Goal: Task Accomplishment & Management: Manage account settings

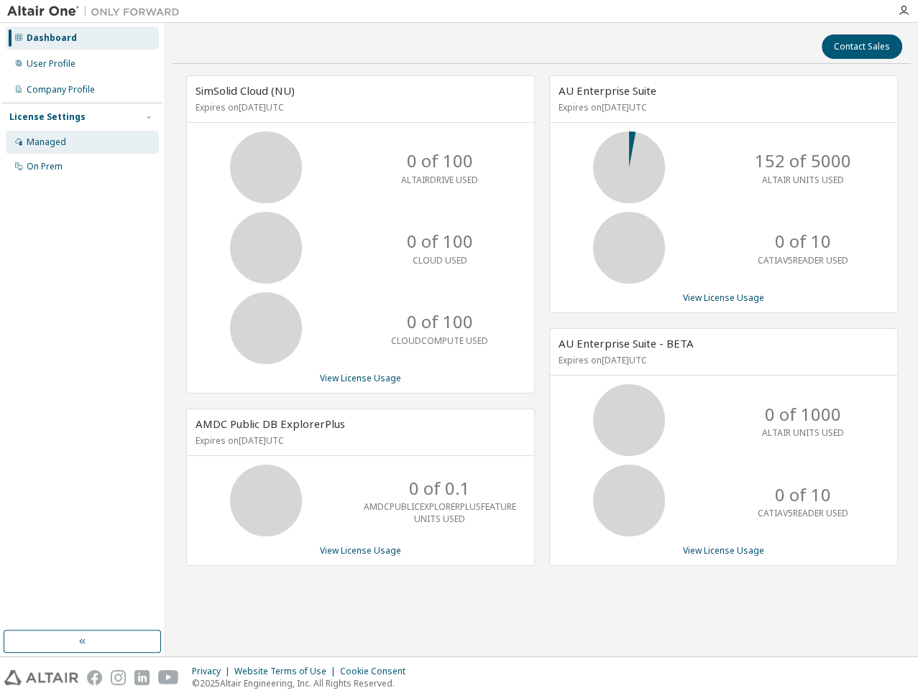
click at [88, 147] on div "Managed" at bounding box center [82, 142] width 153 height 23
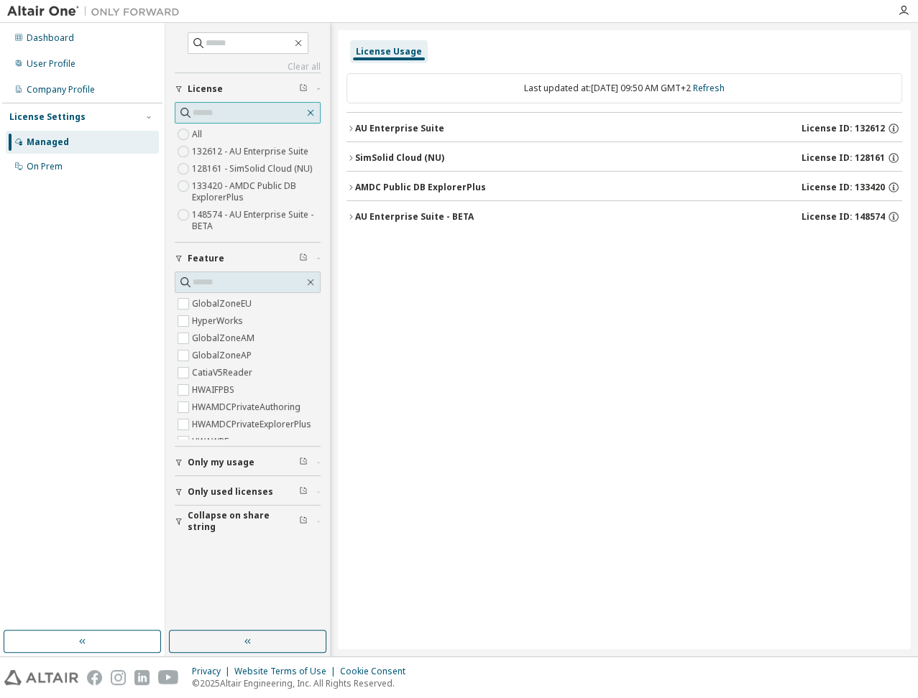
click at [307, 112] on icon "button" at bounding box center [310, 112] width 11 height 11
click at [301, 45] on icon "button" at bounding box center [298, 43] width 6 height 6
click at [49, 166] on div "On Prem" at bounding box center [45, 166] width 36 height 11
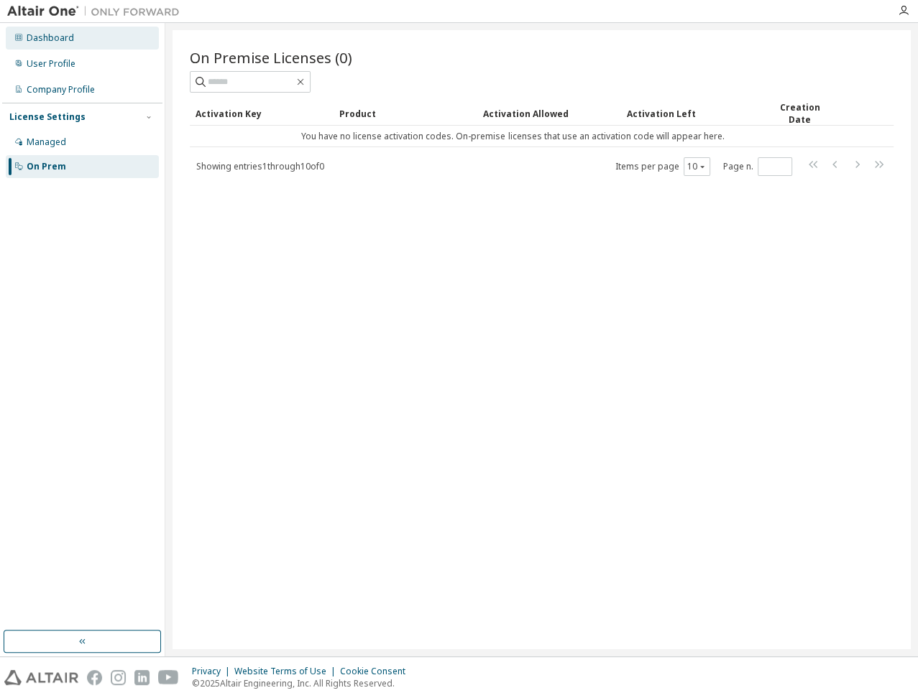
click at [68, 36] on div "Dashboard" at bounding box center [50, 37] width 47 height 11
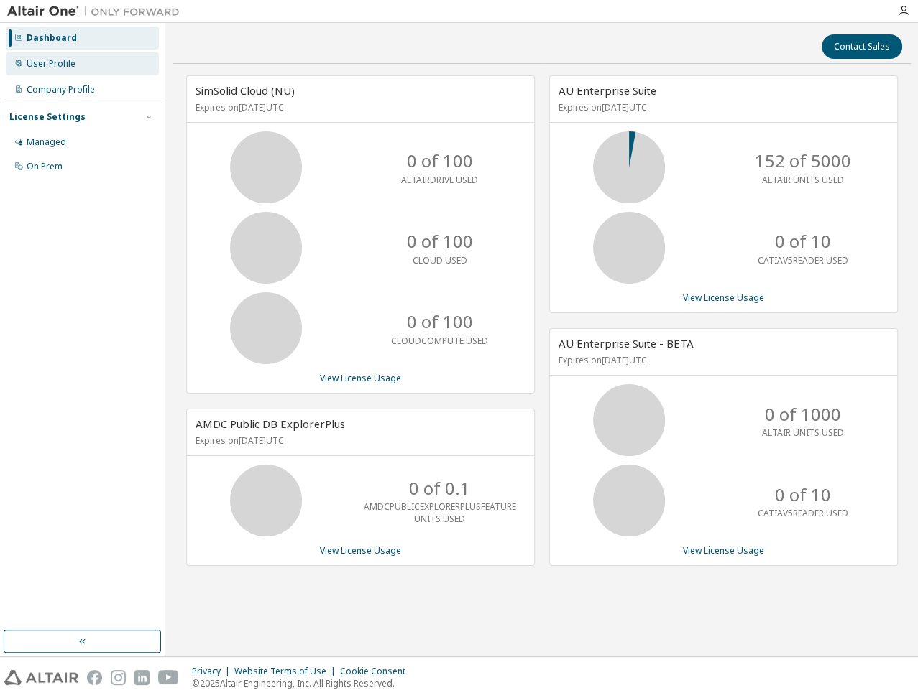
click at [63, 54] on div "User Profile" at bounding box center [82, 63] width 153 height 23
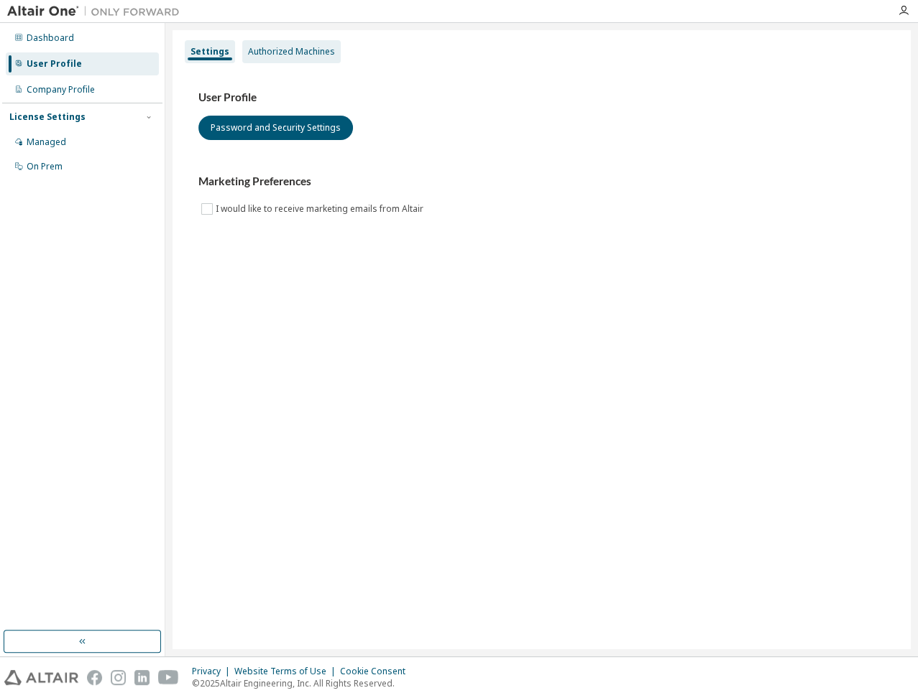
click at [284, 49] on div "Authorized Machines" at bounding box center [291, 51] width 87 height 11
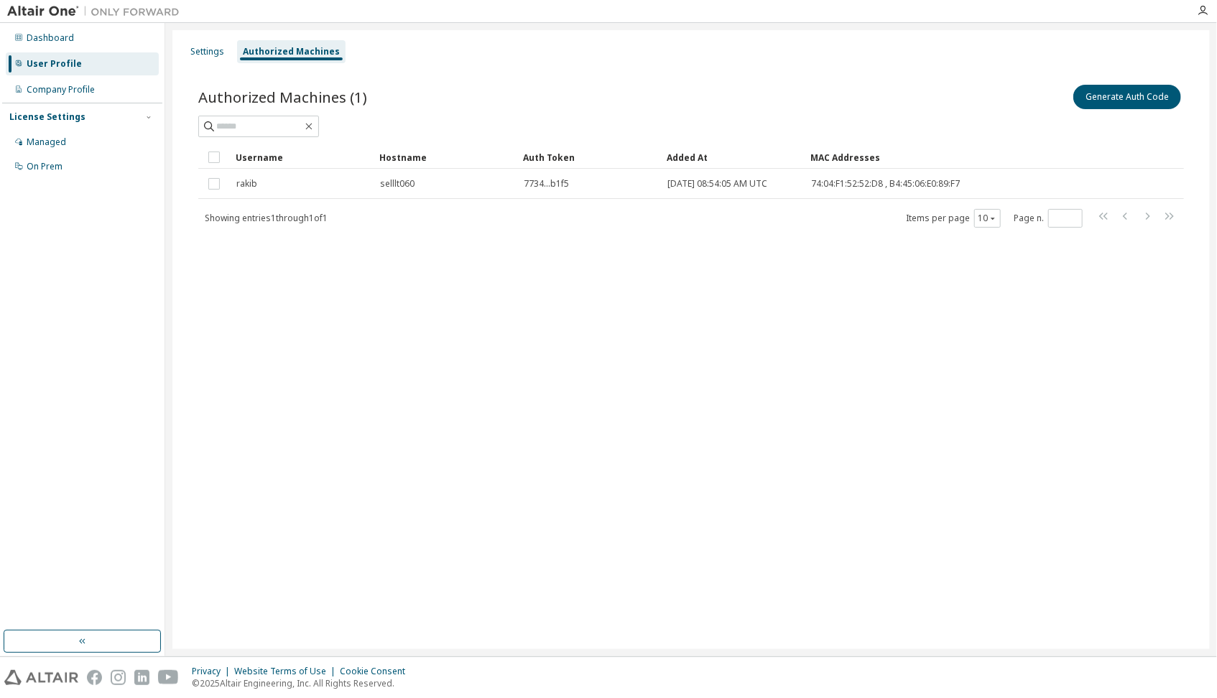
click at [747, 599] on div "Settings Authorized Machines Authorized Machines (1) Generate Auth Code Clear L…" at bounding box center [691, 339] width 1038 height 619
drag, startPoint x: 295, startPoint y: 103, endPoint x: 195, endPoint y: 98, distance: 99.3
click at [195, 98] on div "Authorized Machines (1) Generate Auth Code Clear Load Save Save As Field Operat…" at bounding box center [691, 165] width 1020 height 201
click at [267, 397] on div "Settings Authorized Machines Authorized Machines (1) Generate Auth Code Clear L…" at bounding box center [691, 339] width 1038 height 619
